Goal: Transaction & Acquisition: Purchase product/service

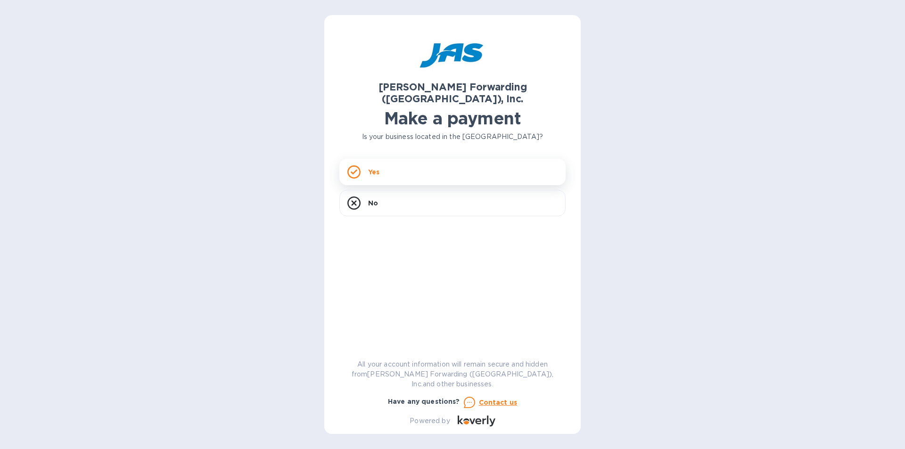
click at [377, 166] on div "Yes" at bounding box center [452, 172] width 226 height 26
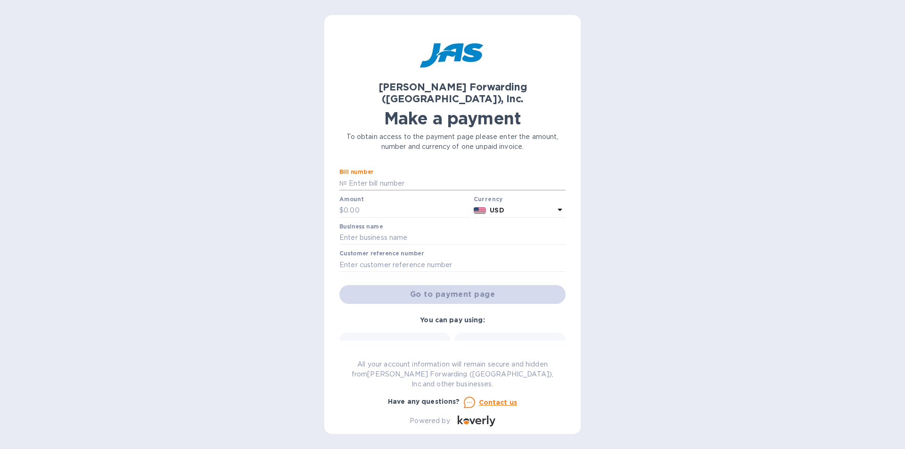
click at [372, 176] on input "text" at bounding box center [456, 183] width 219 height 14
type input "CHS503379851"
click at [392, 204] on input "text" at bounding box center [407, 211] width 126 height 14
type input "322.40"
click at [382, 231] on input "text" at bounding box center [452, 238] width 226 height 14
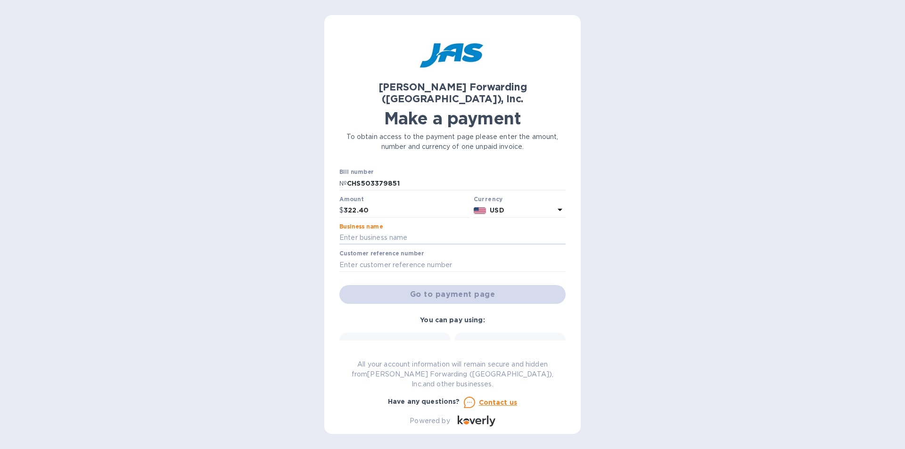
type input "[PERSON_NAME] Home/[GEOGRAPHIC_DATA] Overseas"
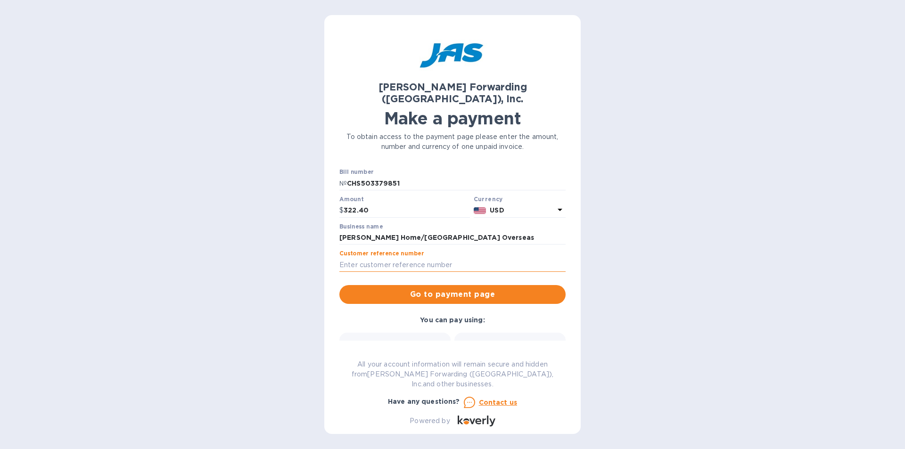
click at [385, 258] on input "text" at bounding box center [452, 265] width 226 height 14
type input "SEA 987 091625"
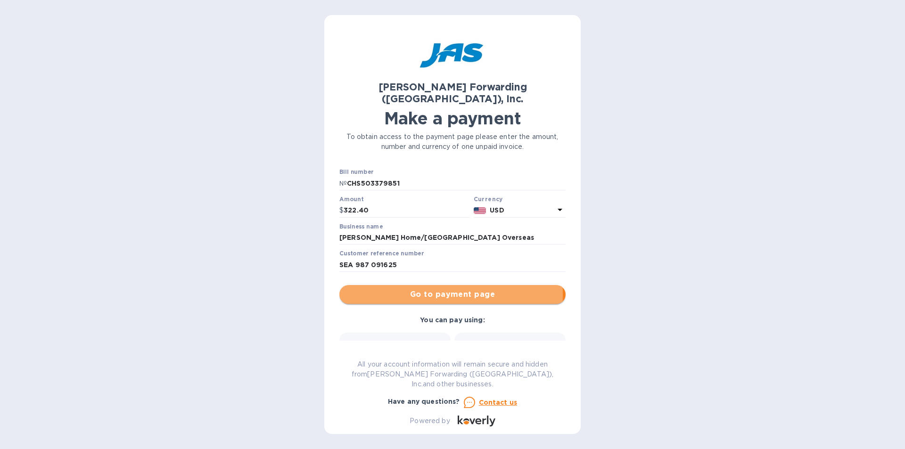
click at [393, 289] on span "Go to payment page" at bounding box center [452, 294] width 211 height 11
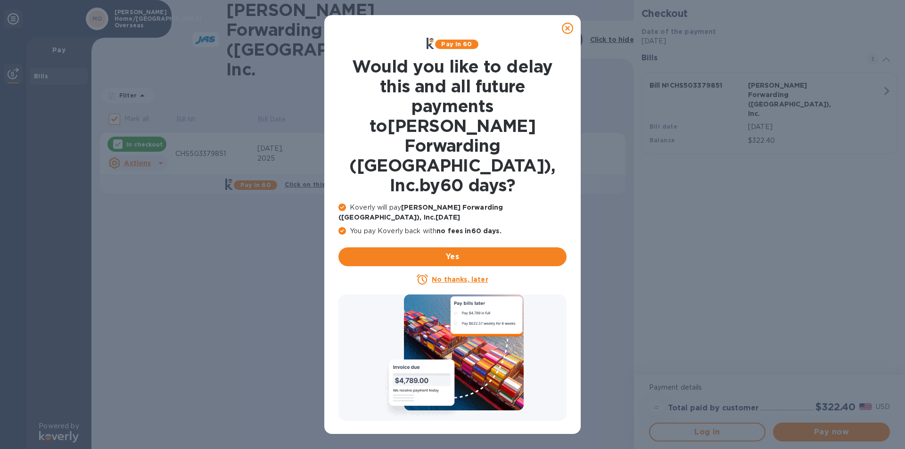
click at [446, 276] on u "No thanks, later" at bounding box center [460, 280] width 56 height 8
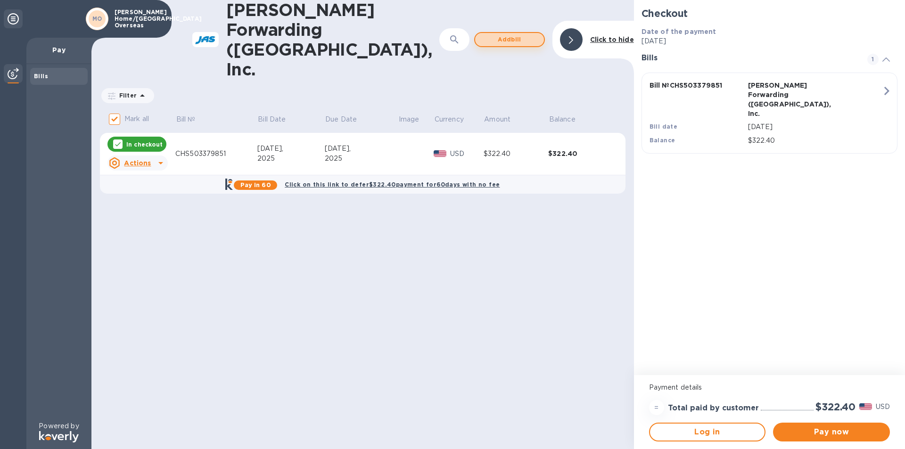
click at [517, 34] on span "Add bill" at bounding box center [510, 39] width 54 height 11
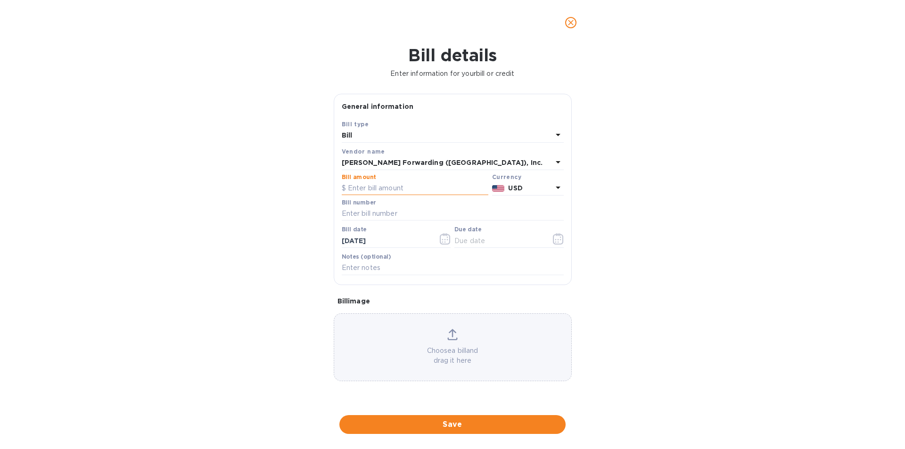
click at [367, 191] on input "text" at bounding box center [415, 188] width 147 height 14
type input "410.72"
click at [361, 209] on input "text" at bounding box center [453, 214] width 222 height 14
type input "CHS503379846"
click at [446, 242] on icon "button" at bounding box center [445, 238] width 11 height 11
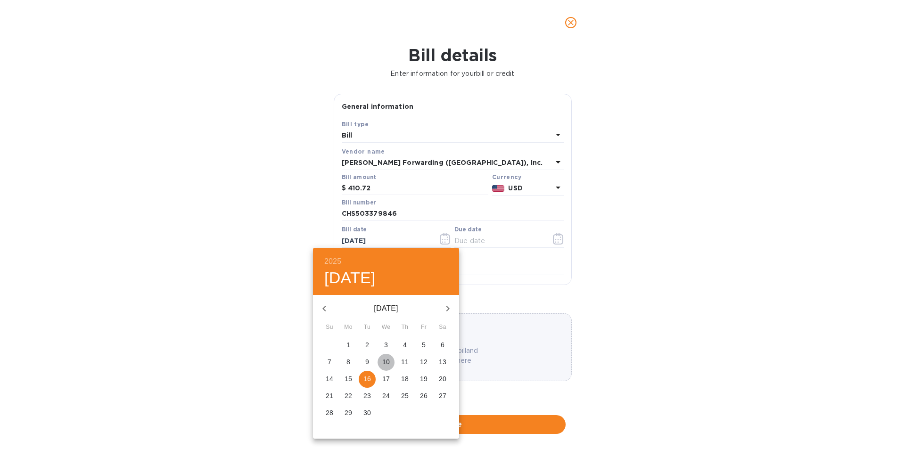
click at [386, 361] on p "10" at bounding box center [386, 361] width 8 height 9
type input "[DATE]"
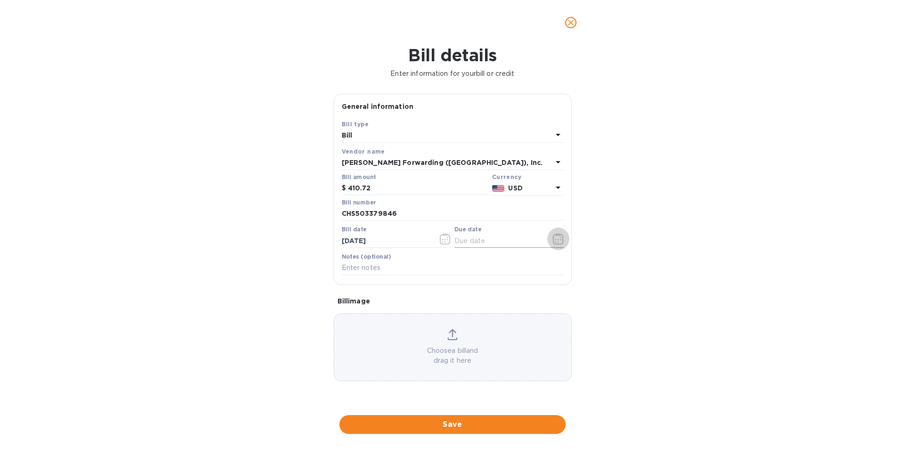
click at [558, 240] on icon "button" at bounding box center [558, 238] width 11 height 11
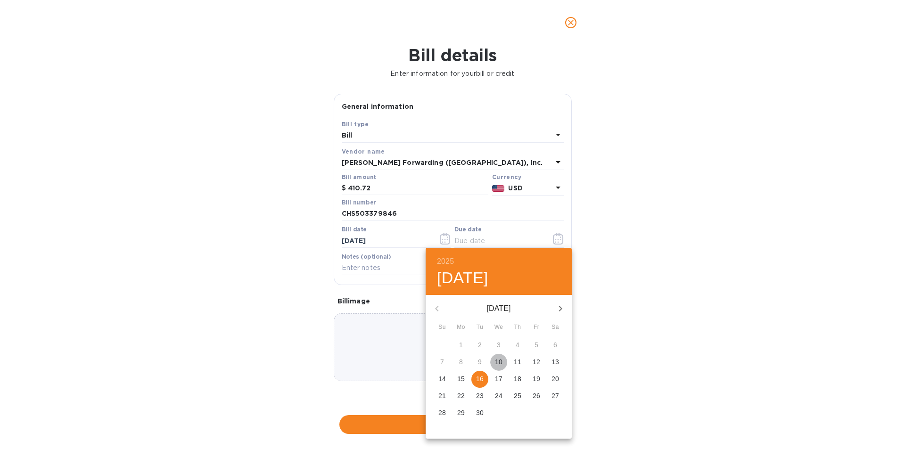
click at [499, 360] on p "10" at bounding box center [499, 361] width 8 height 9
type input "[DATE]"
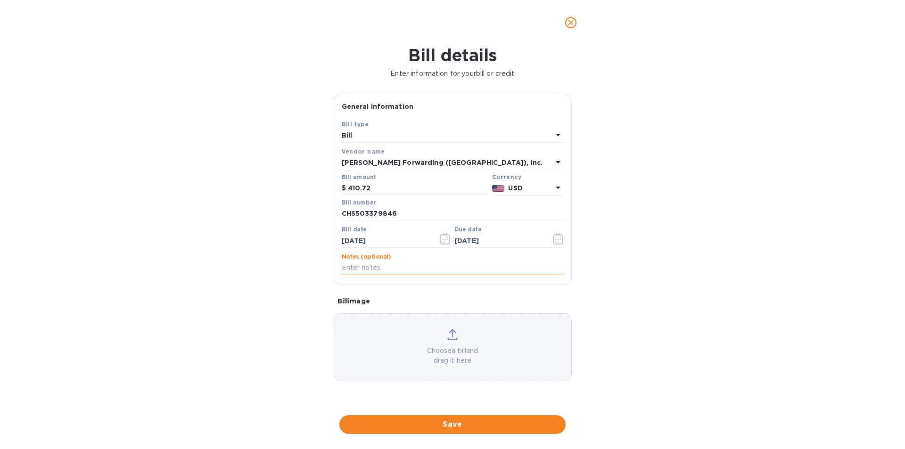
click at [373, 270] on input "text" at bounding box center [453, 268] width 222 height 14
type input "EFS 986 091625"
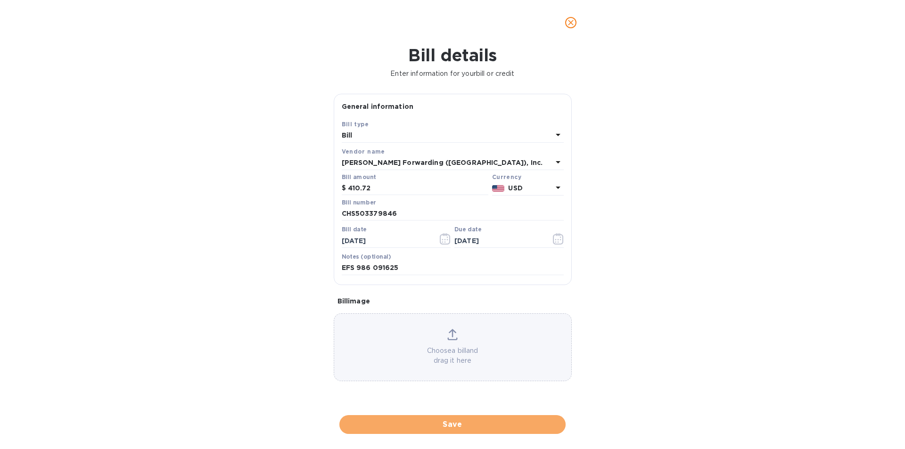
click at [364, 425] on span "Save" at bounding box center [452, 424] width 211 height 11
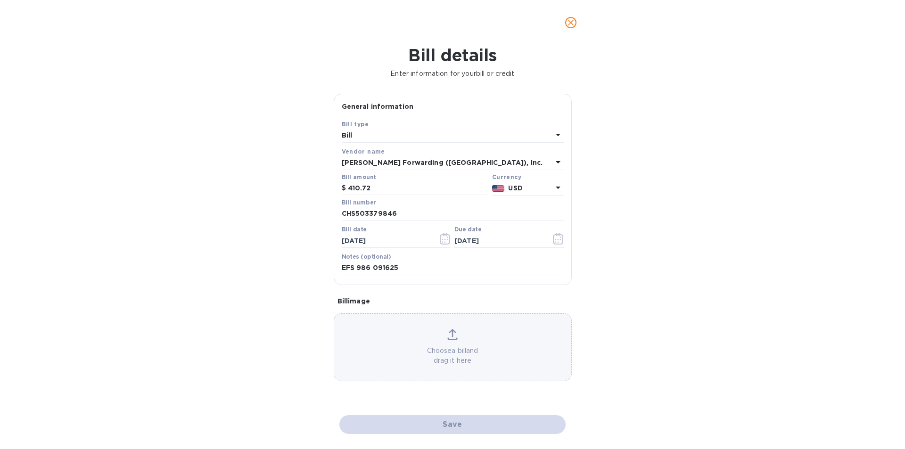
checkbox input "false"
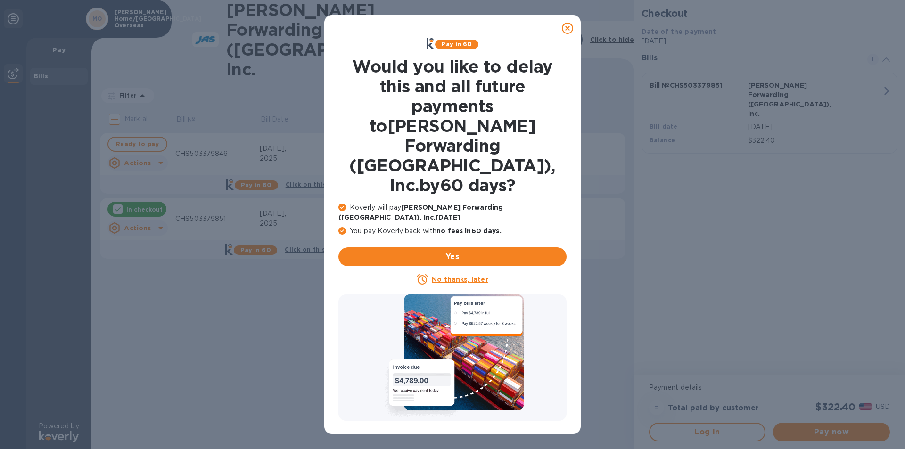
click at [453, 276] on u "No thanks, later" at bounding box center [460, 280] width 56 height 8
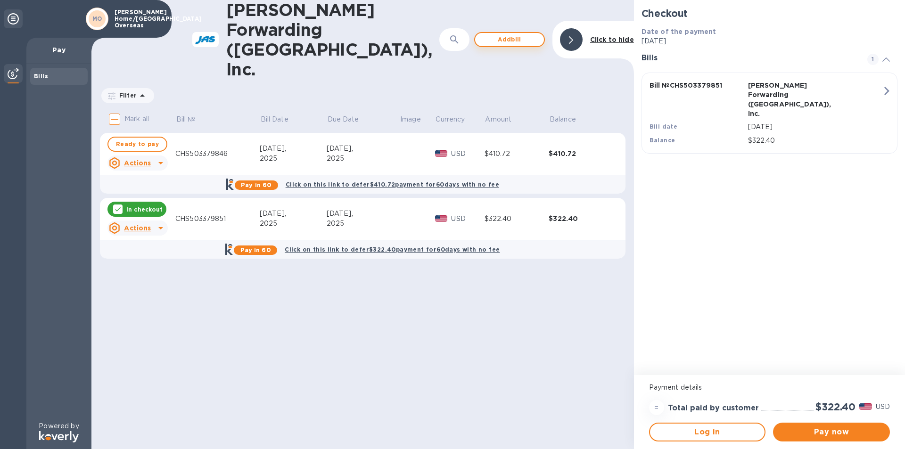
click at [522, 34] on span "Add bill" at bounding box center [510, 39] width 54 height 11
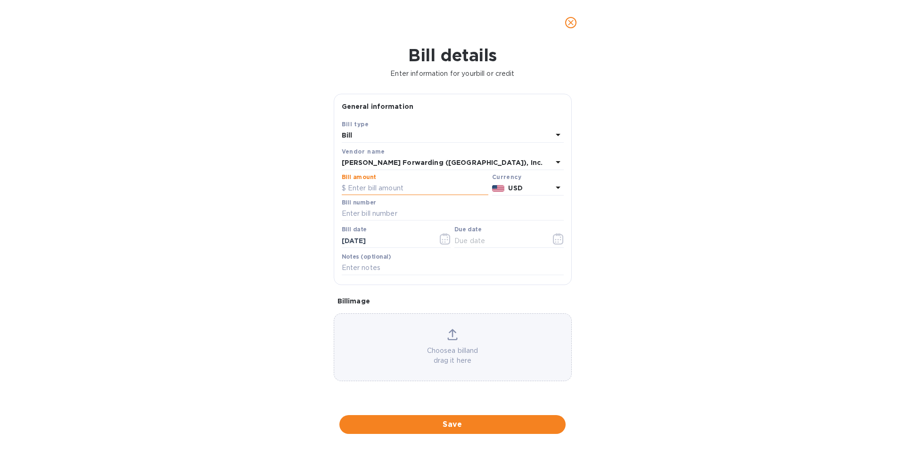
click at [391, 189] on input "text" at bounding box center [415, 188] width 147 height 14
type input "2,709.09"
click at [382, 211] on input "text" at bounding box center [453, 214] width 222 height 14
type input "CHS503379838"
click at [447, 239] on icon "button" at bounding box center [447, 239] width 1 height 1
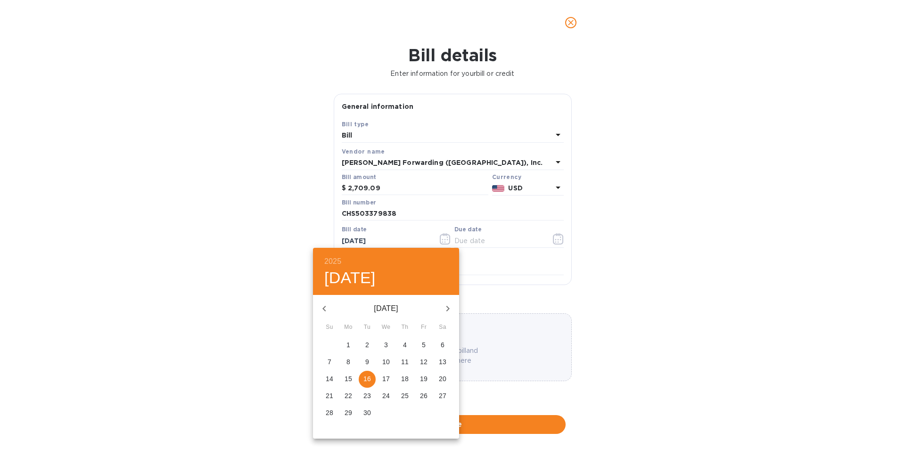
click at [387, 364] on p "10" at bounding box center [386, 361] width 8 height 9
type input "[DATE]"
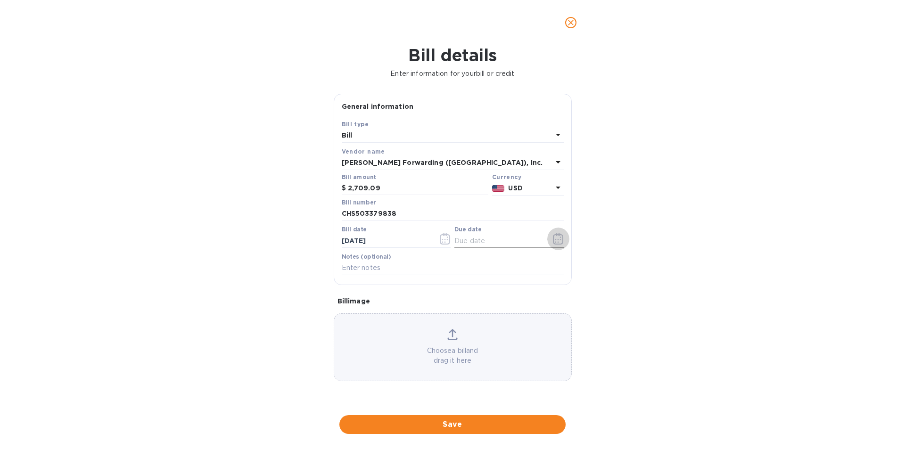
click at [557, 236] on icon "button" at bounding box center [558, 238] width 11 height 11
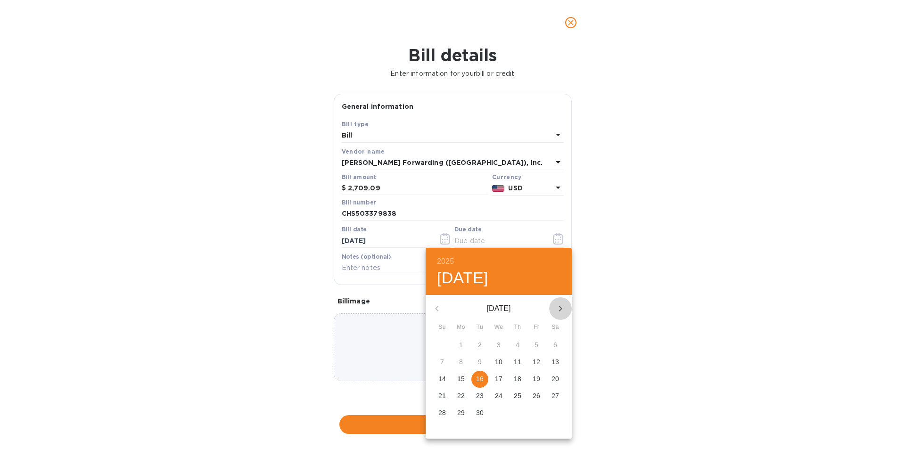
click at [557, 306] on icon "button" at bounding box center [560, 308] width 11 height 11
click at [537, 359] on p "10" at bounding box center [536, 361] width 8 height 9
type input "[DATE]"
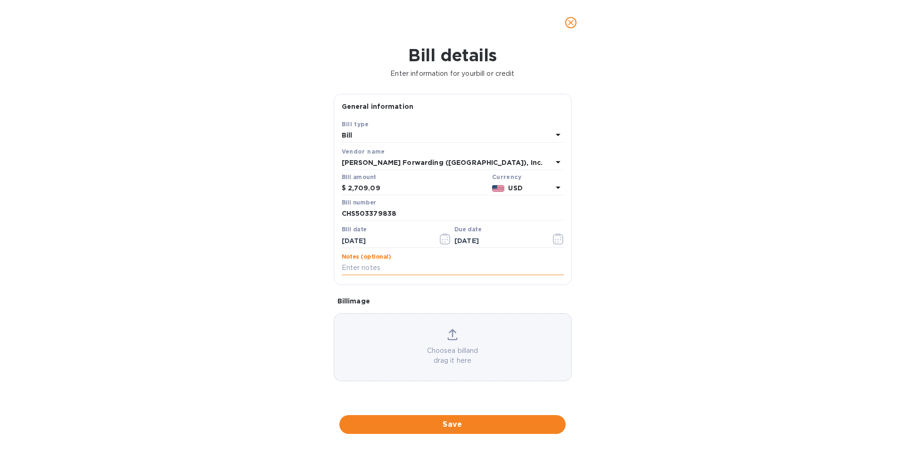
click at [380, 266] on input "text" at bounding box center [453, 268] width 222 height 14
type input "SEA 985 091625"
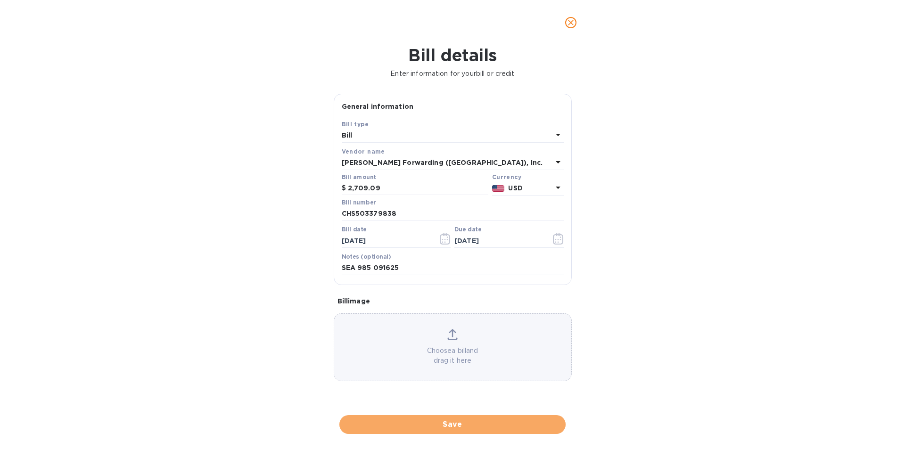
click at [379, 425] on span "Save" at bounding box center [452, 424] width 211 height 11
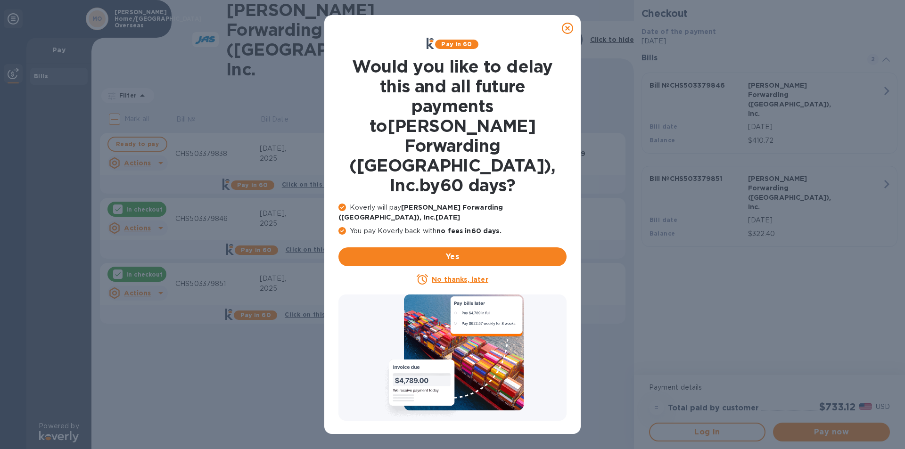
click at [448, 276] on u "No thanks, later" at bounding box center [460, 280] width 56 height 8
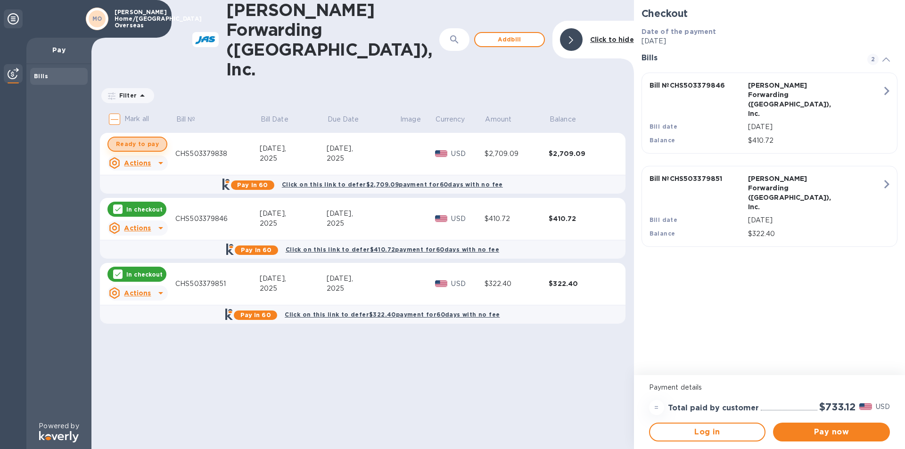
click at [150, 139] on span "Ready to pay" at bounding box center [137, 144] width 43 height 11
checkbox input "true"
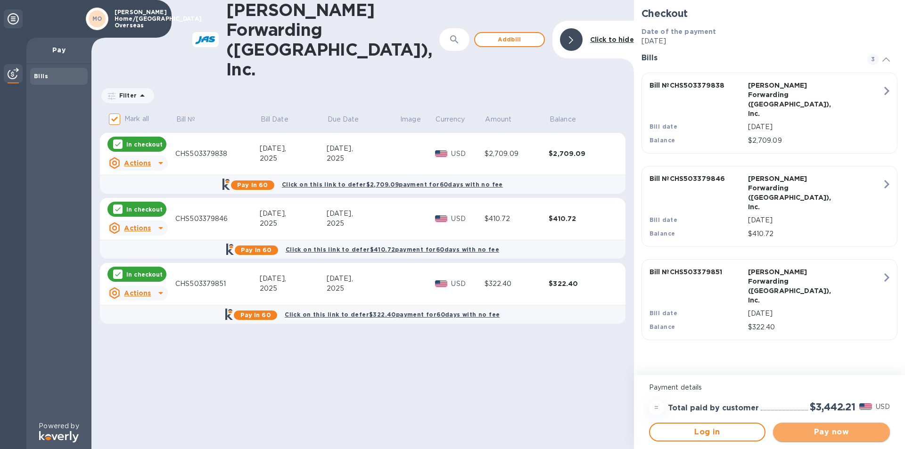
click at [788, 434] on span "Pay now" at bounding box center [831, 431] width 102 height 11
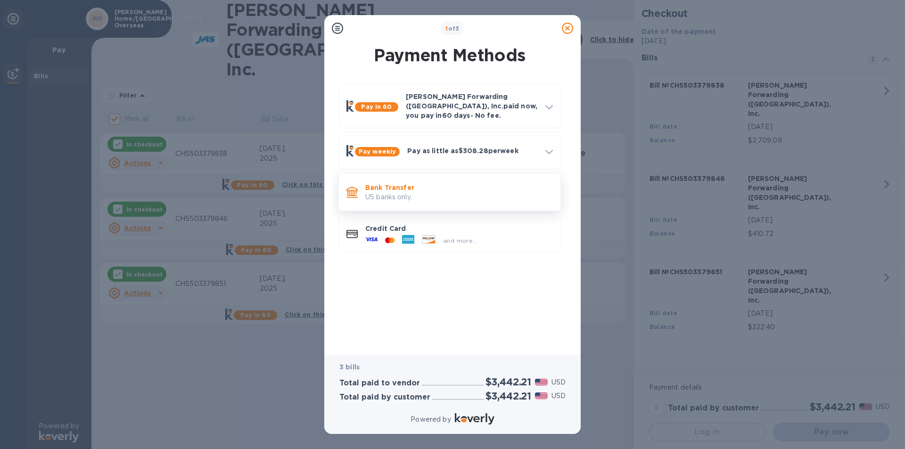
click at [384, 192] on p "US banks only." at bounding box center [459, 197] width 188 height 10
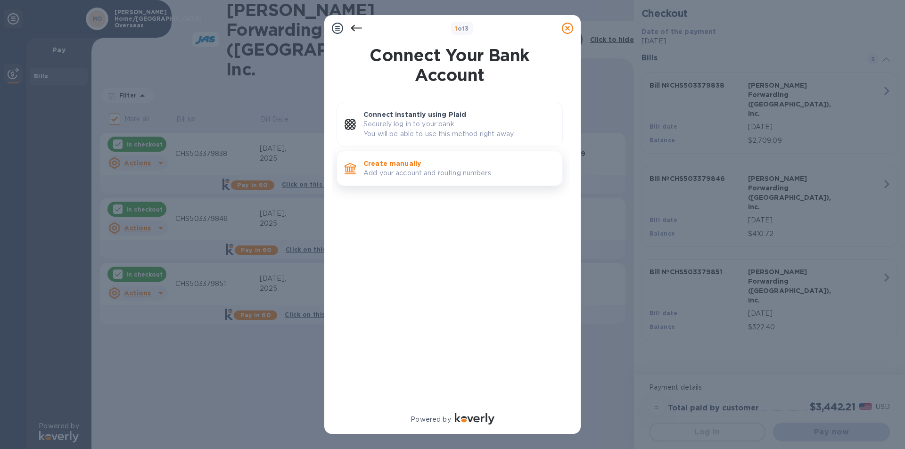
click at [393, 171] on p "Add your account and routing numbers." at bounding box center [458, 173] width 191 height 10
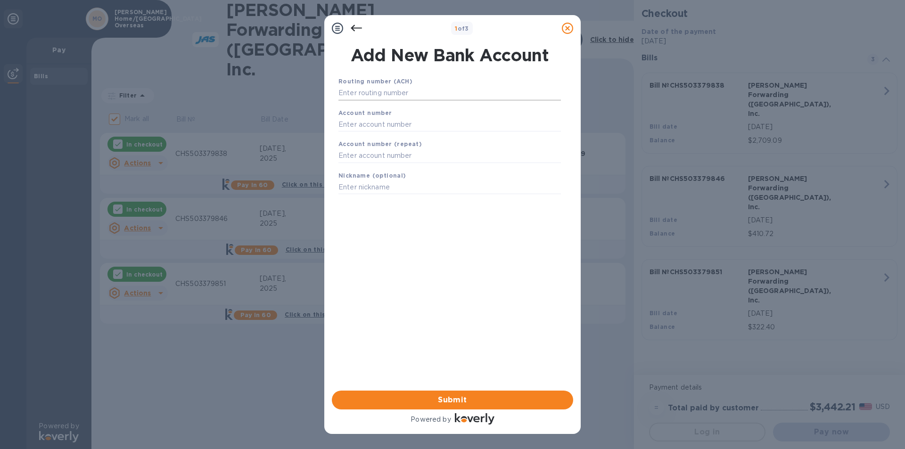
click at [359, 94] on input "text" at bounding box center [449, 93] width 222 height 14
type input "053208202"
click at [367, 136] on input "text" at bounding box center [449, 136] width 222 height 14
type input "10158319"
click at [367, 166] on input "text" at bounding box center [449, 168] width 222 height 14
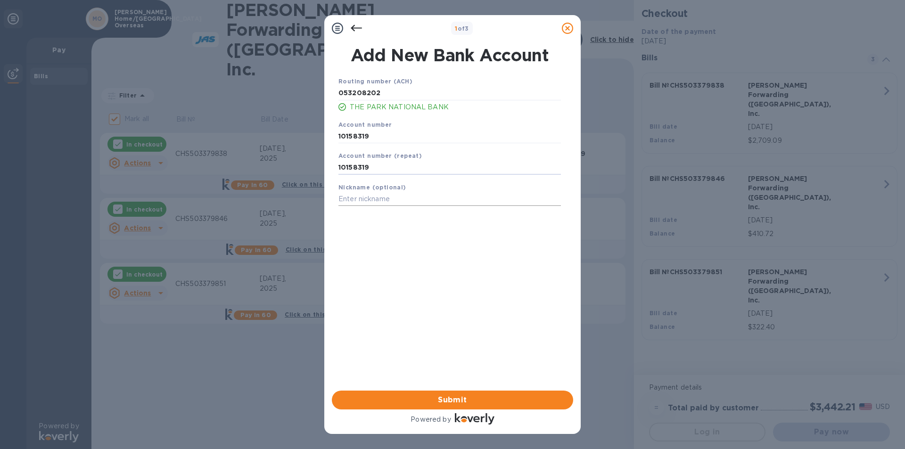
type input "10158319"
click at [359, 201] on input "text" at bounding box center [449, 199] width 222 height 14
type input "PARK NATIONAL CHECKING"
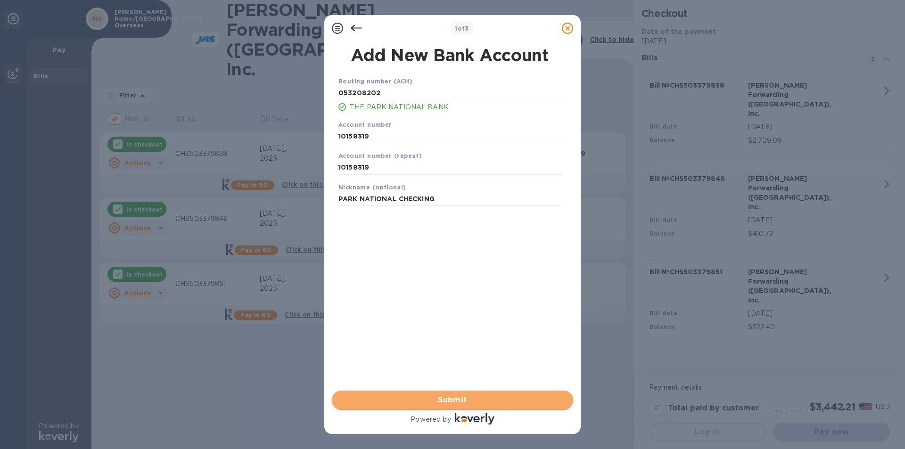
click at [359, 398] on span "Submit" at bounding box center [452, 399] width 226 height 11
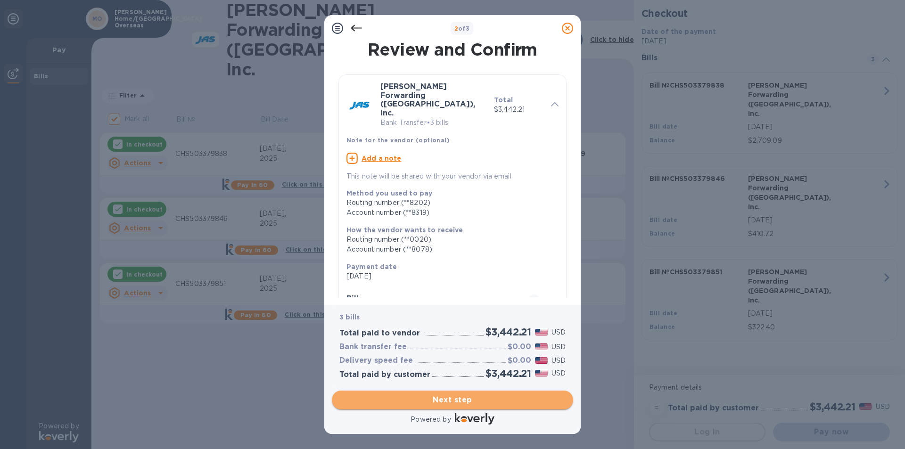
click at [359, 398] on span "Next step" at bounding box center [452, 399] width 226 height 11
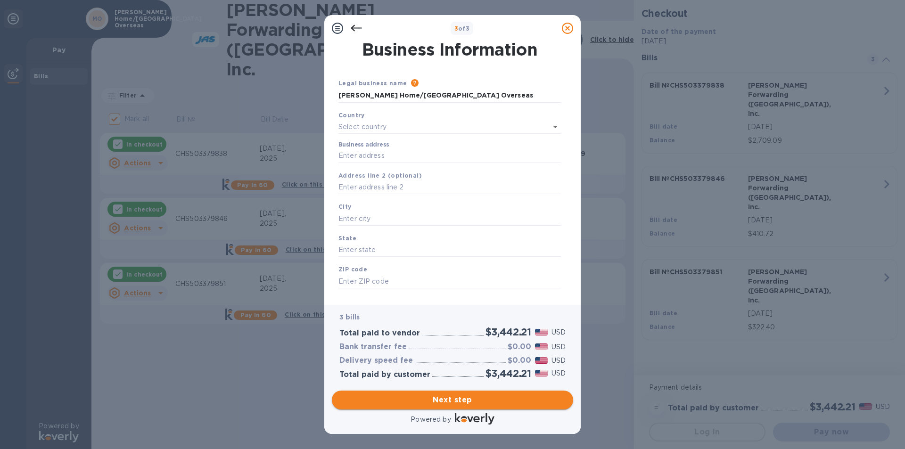
type input "[GEOGRAPHIC_DATA]"
click at [363, 153] on input "Business address" at bounding box center [449, 154] width 222 height 14
type input "[STREET_ADDRESS]"
click at [356, 217] on input "text" at bounding box center [449, 217] width 222 height 14
type input "[GEOGRAPHIC_DATA]"
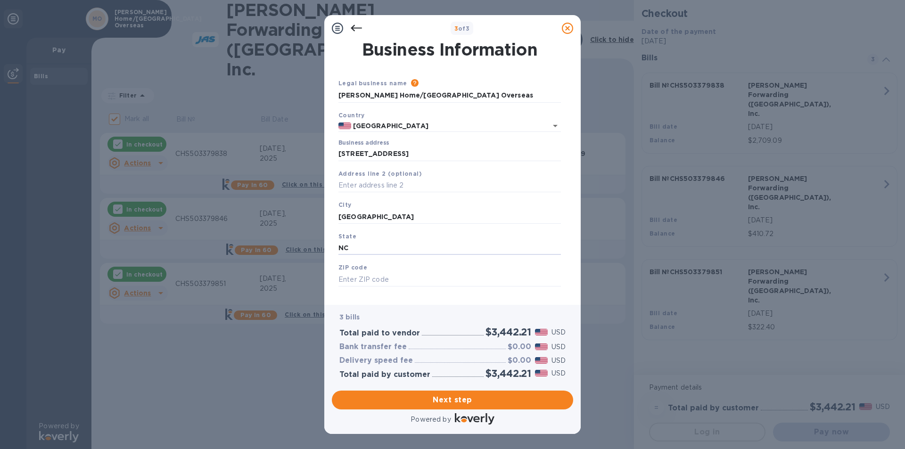
type input "NC"
type input "28792"
click at [364, 404] on span "Next step" at bounding box center [452, 399] width 226 height 11
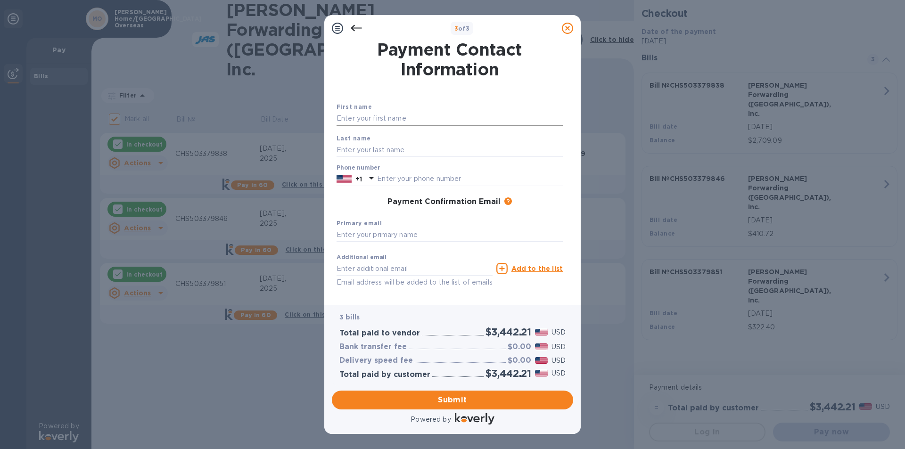
click at [384, 119] on input "text" at bounding box center [449, 119] width 226 height 14
type input "[PERSON_NAME]"
click at [388, 176] on input "text" at bounding box center [470, 179] width 186 height 14
type input "8284891338"
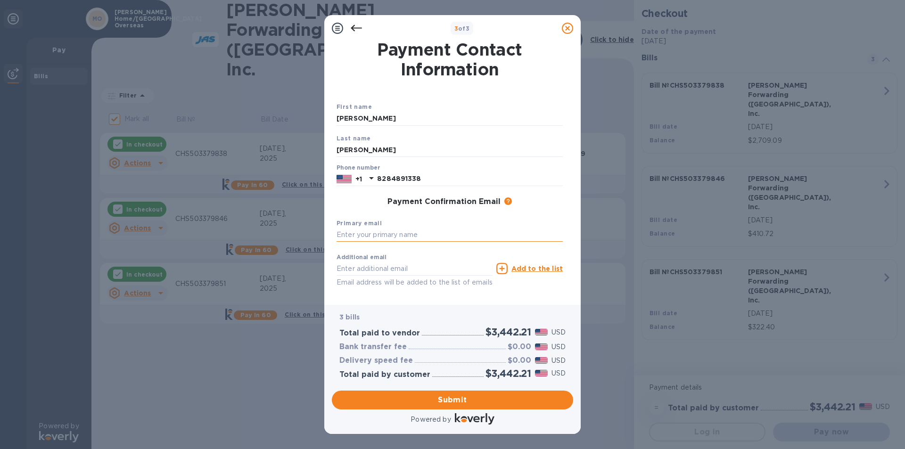
click at [376, 237] on input "text" at bounding box center [449, 235] width 226 height 14
type input "[EMAIL_ADDRESS][DOMAIN_NAME]"
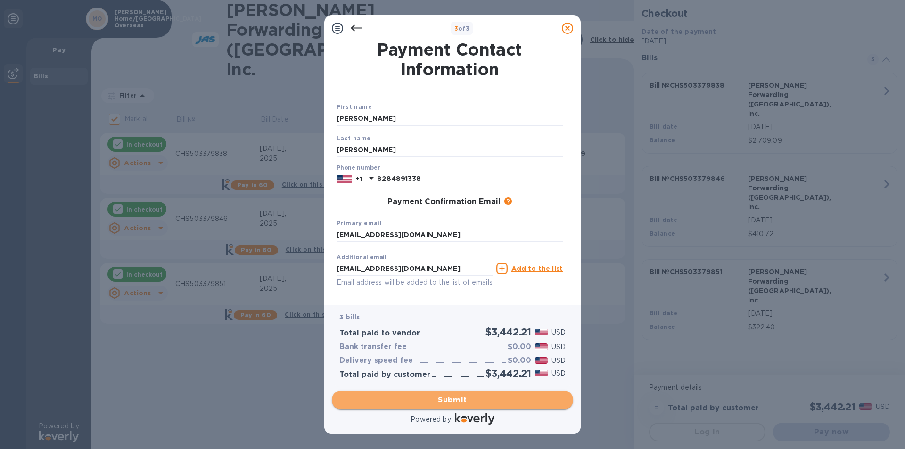
click at [359, 404] on span "Submit" at bounding box center [452, 399] width 226 height 11
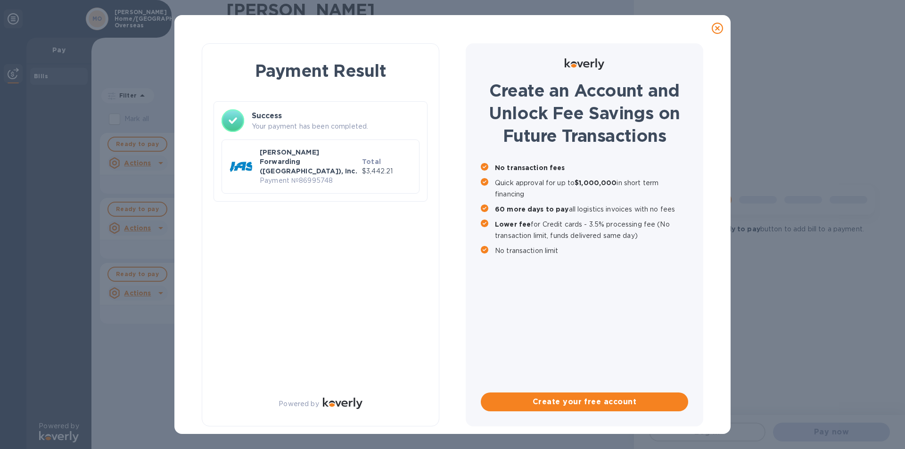
checkbox input "false"
